Goal: Use online tool/utility: Utilize a website feature to perform a specific function

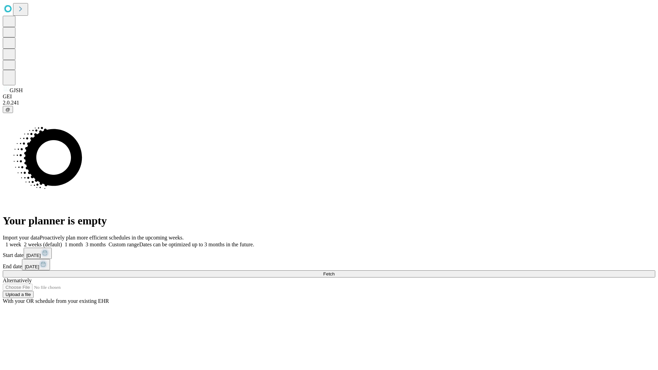
click at [335, 271] on span "Fetch" at bounding box center [328, 273] width 11 height 5
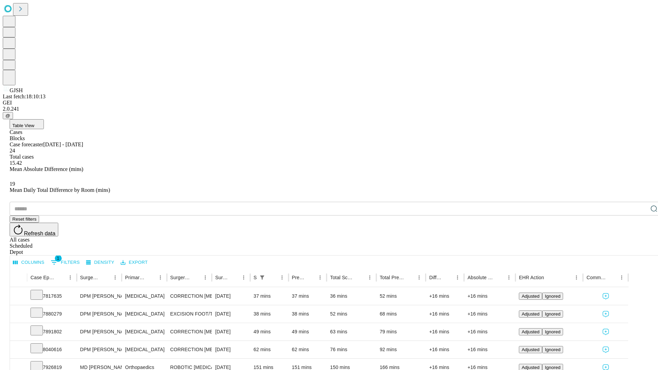
click at [34, 123] on span "Table View" at bounding box center [23, 125] width 22 height 5
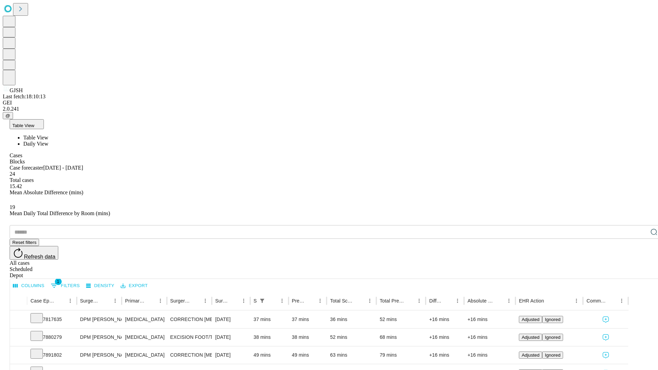
click at [48, 141] on span "Daily View" at bounding box center [35, 144] width 25 height 6
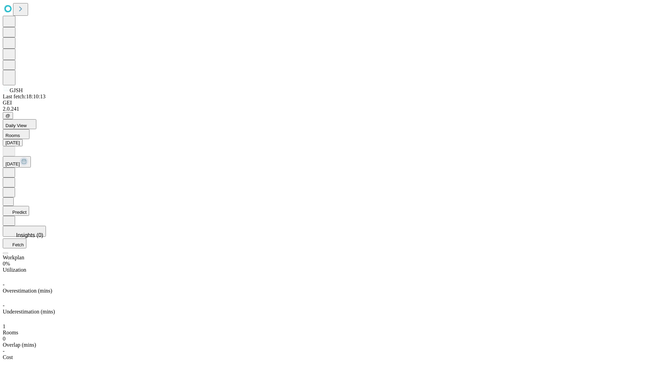
click at [29, 206] on button "Predict" at bounding box center [16, 211] width 26 height 10
